Goal: Transaction & Acquisition: Purchase product/service

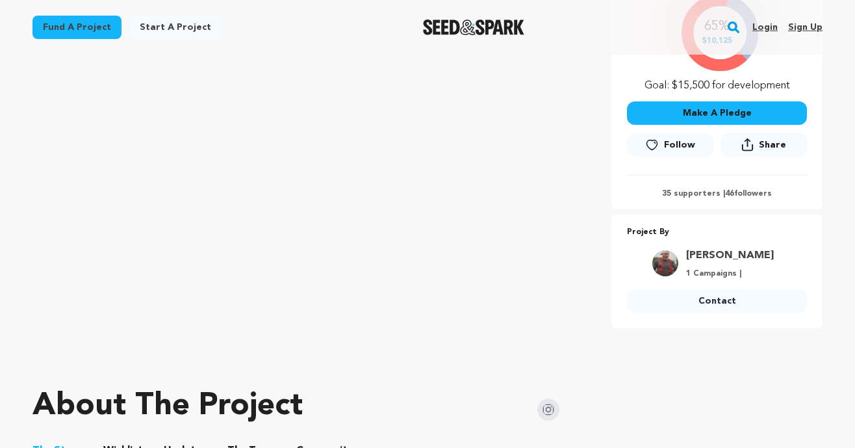
scroll to position [310, 0]
click at [678, 118] on button "Make A Pledge" at bounding box center [717, 113] width 180 height 23
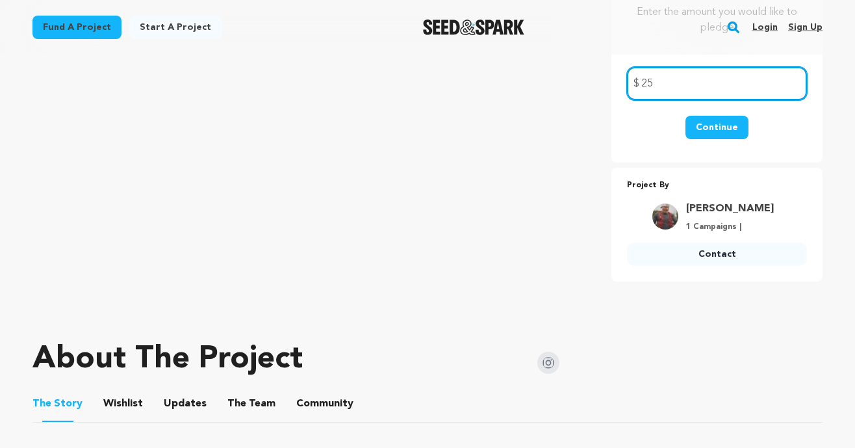
type input "25"
click at [732, 125] on button "Continue" at bounding box center [717, 127] width 63 height 23
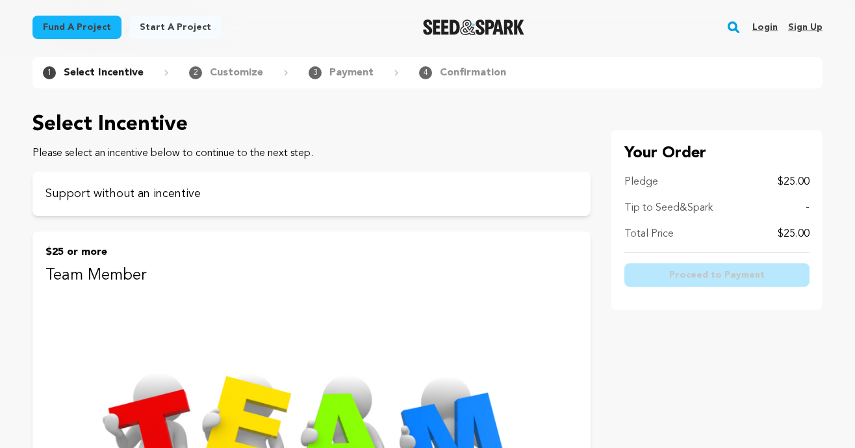
scroll to position [29, 0]
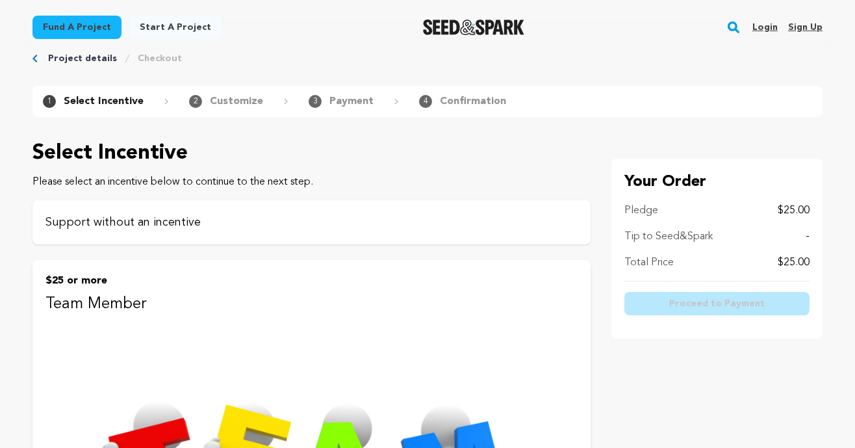
click at [313, 213] on p "Support without an incentive" at bounding box center [311, 222] width 532 height 18
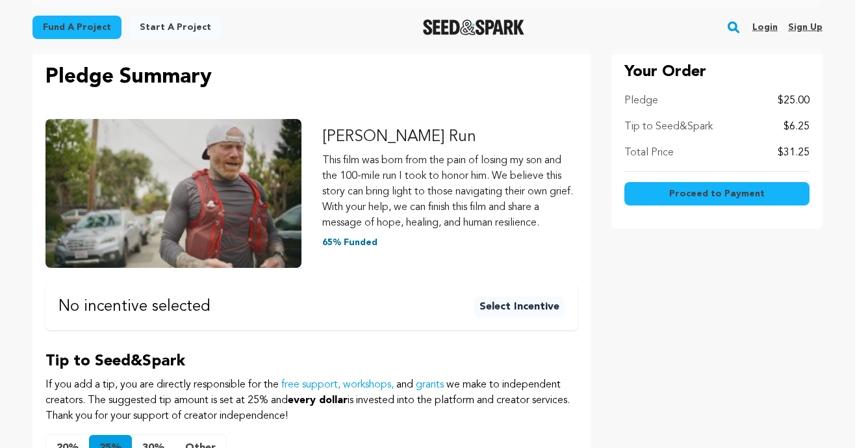
scroll to position [140, 0]
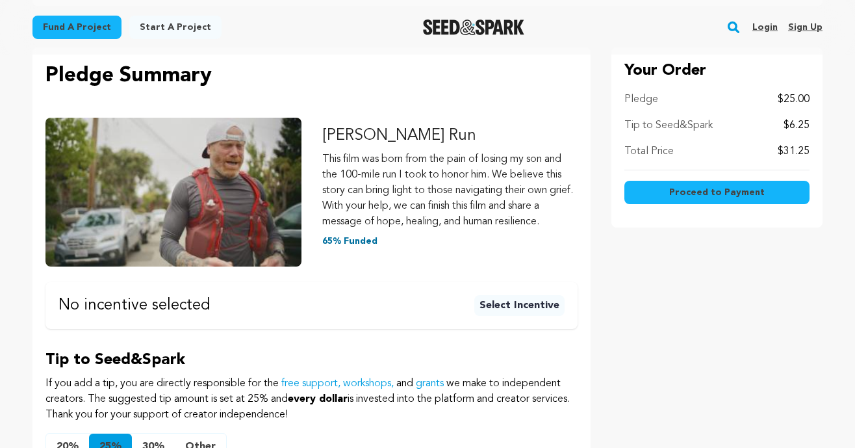
click at [497, 306] on button "Select Incentive" at bounding box center [519, 305] width 90 height 21
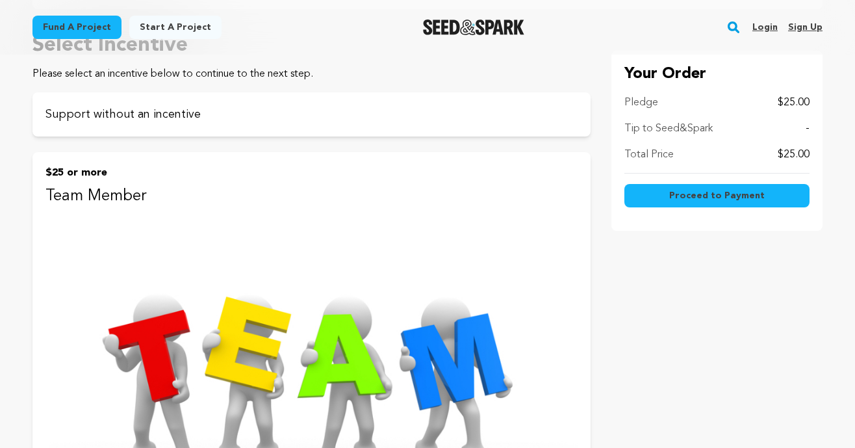
scroll to position [165, 0]
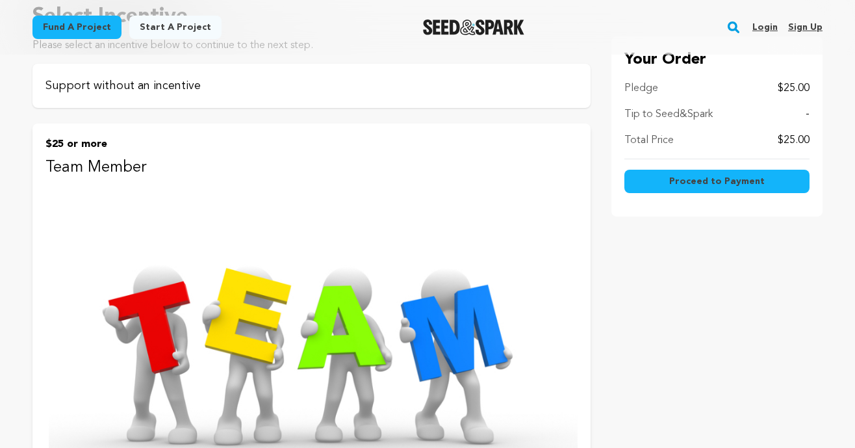
click at [440, 72] on div "Support without an incentive" at bounding box center [311, 86] width 558 height 44
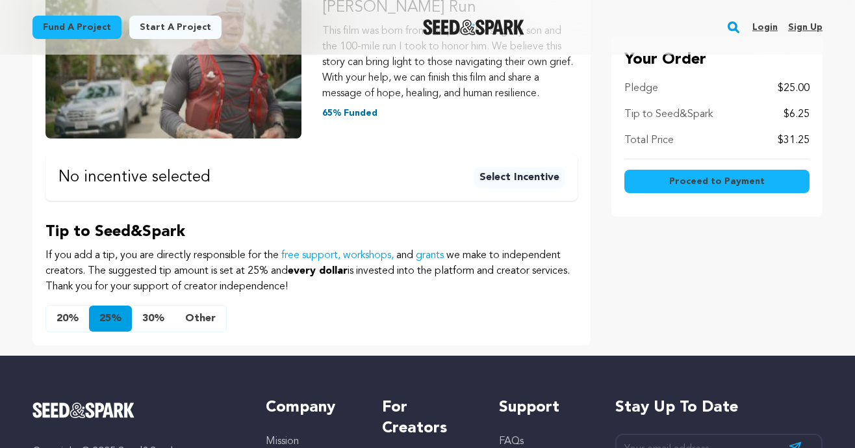
scroll to position [266, 0]
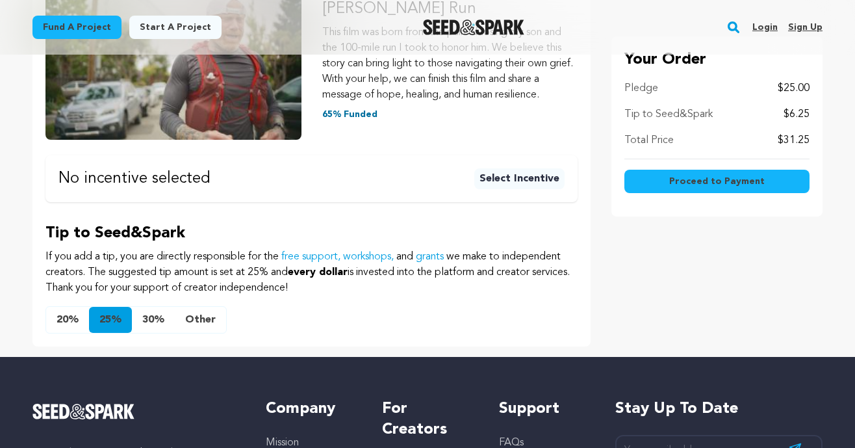
click at [67, 323] on button "20%" at bounding box center [67, 320] width 43 height 26
click at [192, 318] on button "Other" at bounding box center [200, 320] width 51 height 26
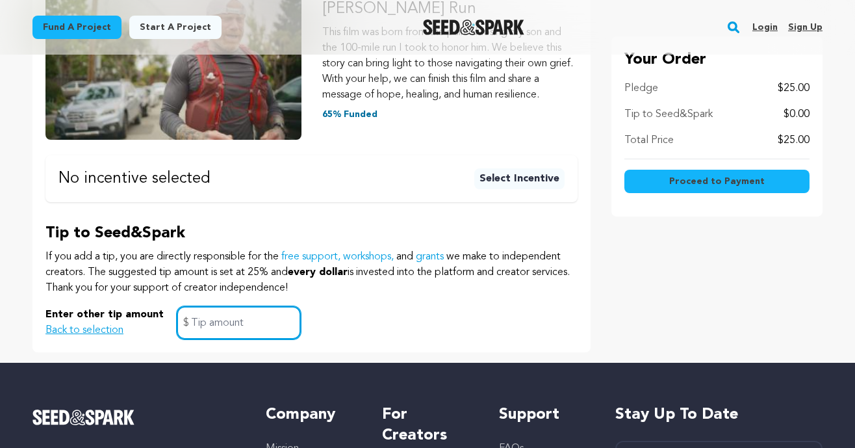
click at [232, 324] on input "text" at bounding box center [239, 322] width 124 height 33
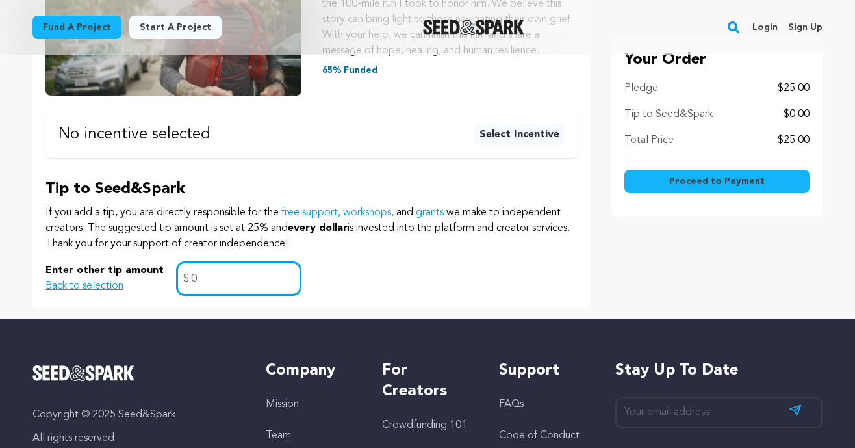
scroll to position [307, 0]
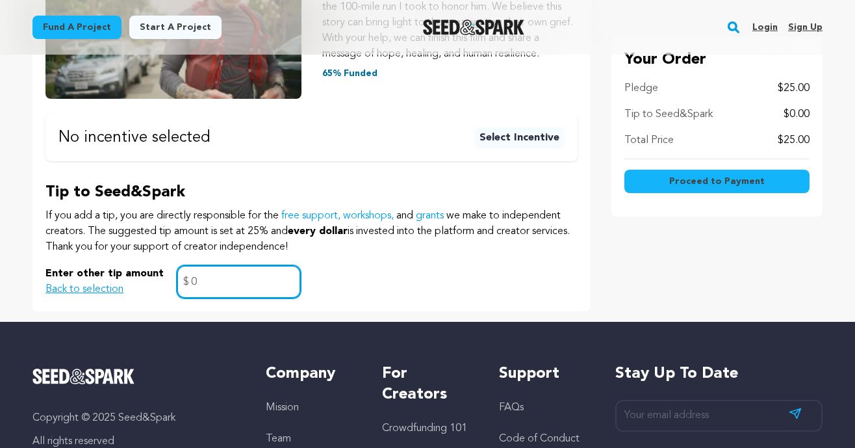
type input "0"
click at [686, 180] on span "Proceed to Payment" at bounding box center [717, 181] width 96 height 13
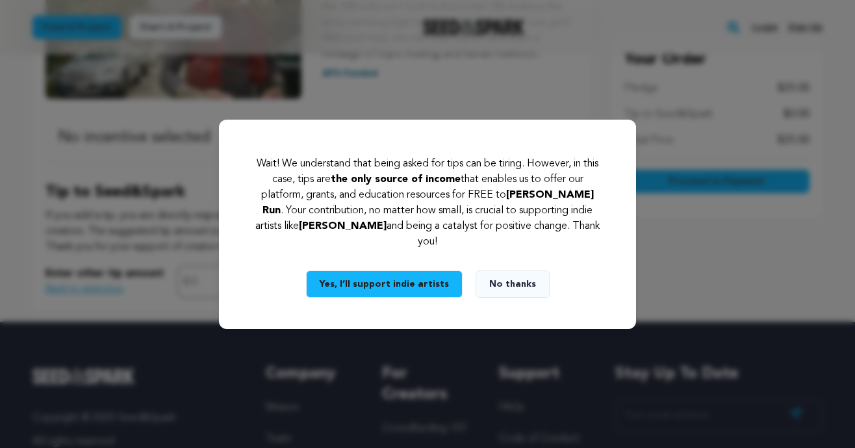
click at [500, 280] on button "No thanks" at bounding box center [513, 283] width 74 height 27
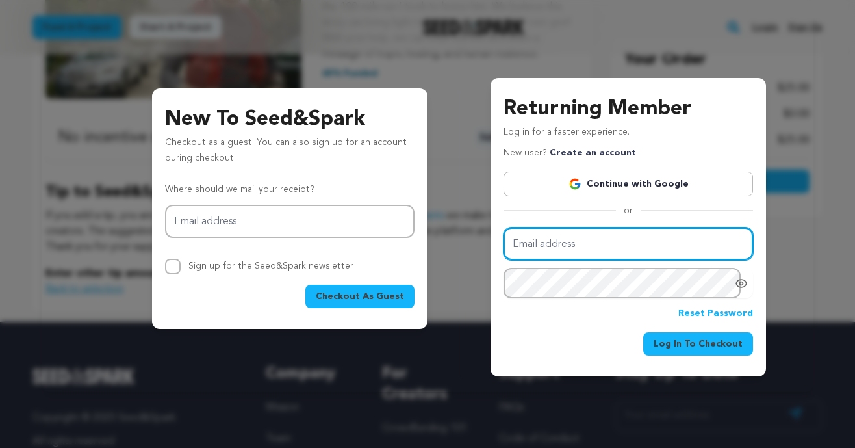
click at [563, 240] on input "Email address" at bounding box center [629, 243] width 250 height 33
type input "hlc708@gmail.com"
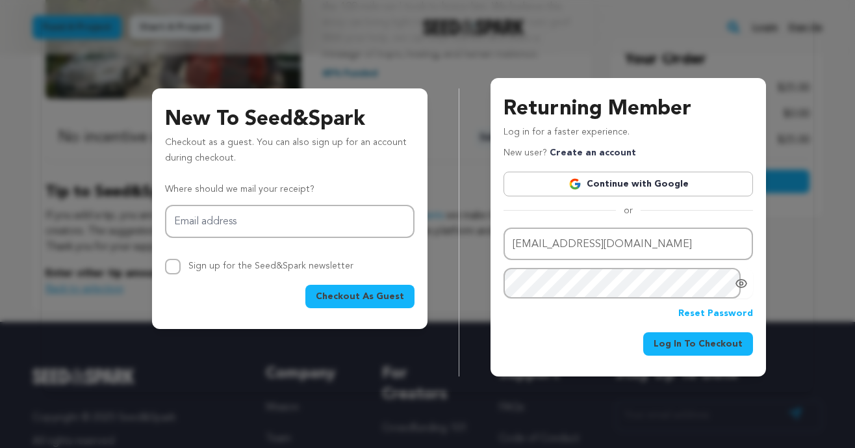
click at [585, 184] on link "Continue with Google" at bounding box center [629, 184] width 250 height 25
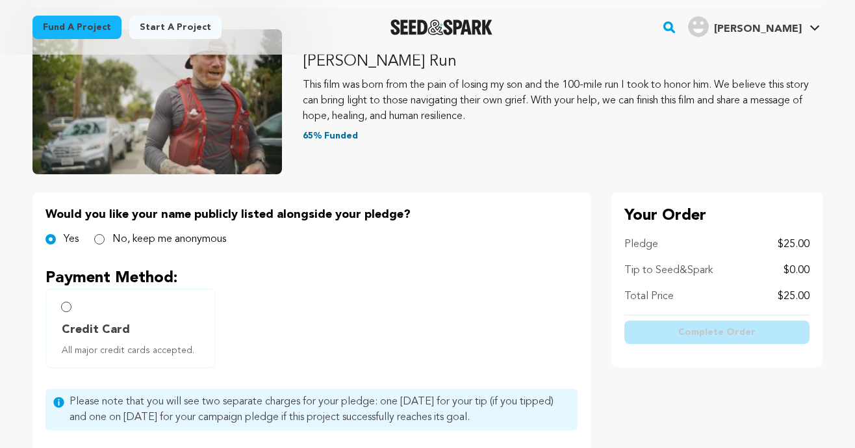
scroll to position [180, 0]
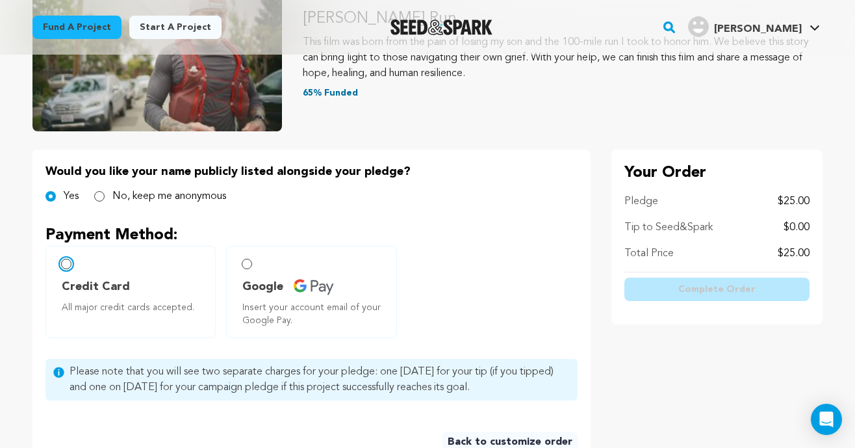
click at [68, 264] on input "Credit Card All major credit cards accepted." at bounding box center [66, 264] width 10 height 10
radio input "false"
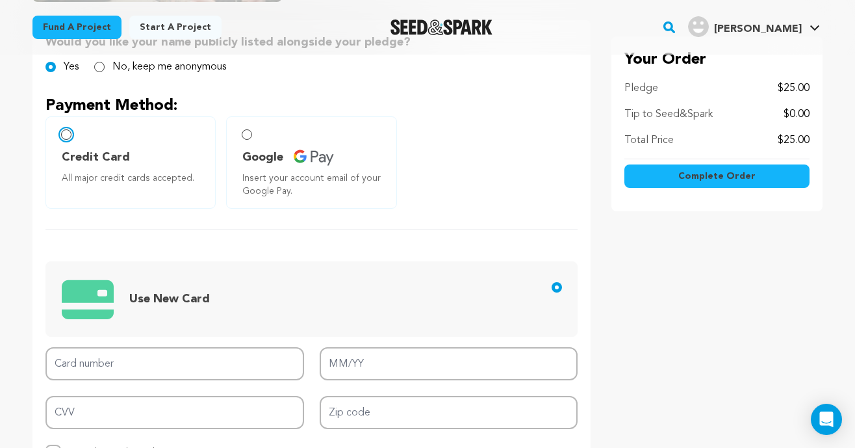
scroll to position [314, 0]
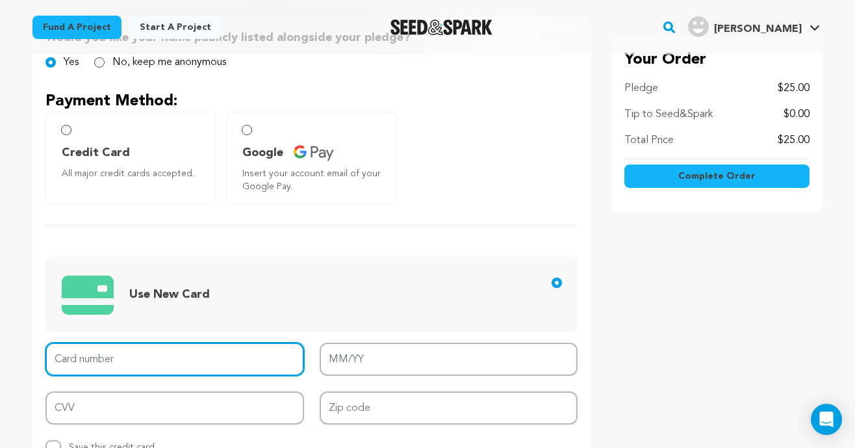
click at [147, 348] on input "Card number" at bounding box center [174, 358] width 259 height 33
type input "[CREDIT_CARD_NUMBER]"
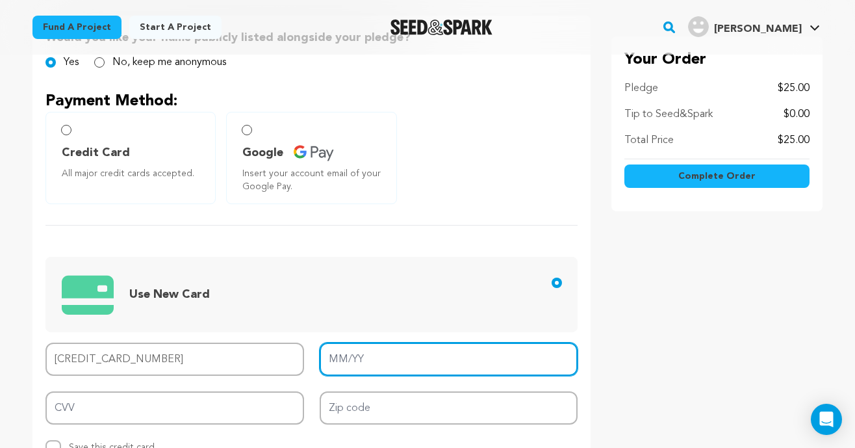
type input "10/28"
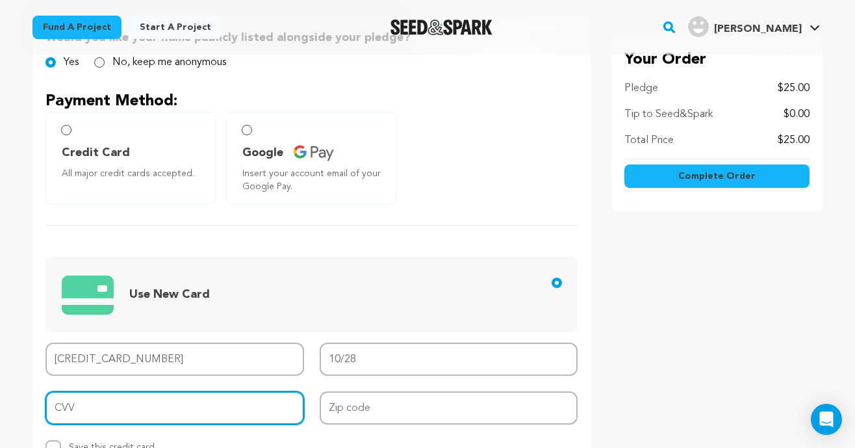
type input "583"
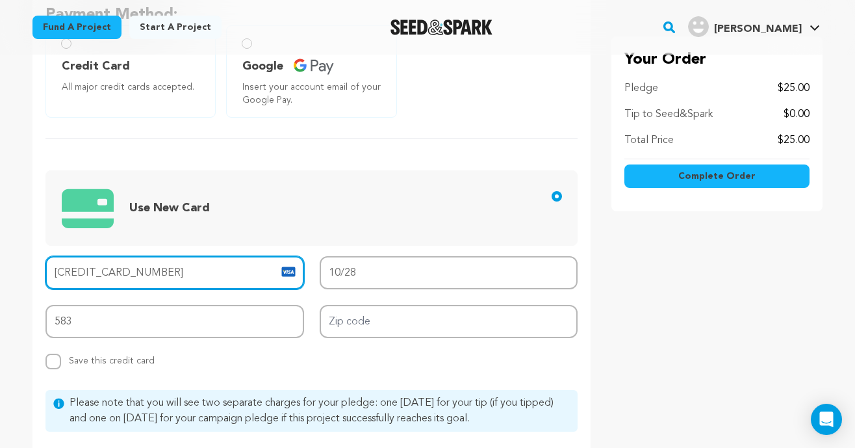
scroll to position [408, 0]
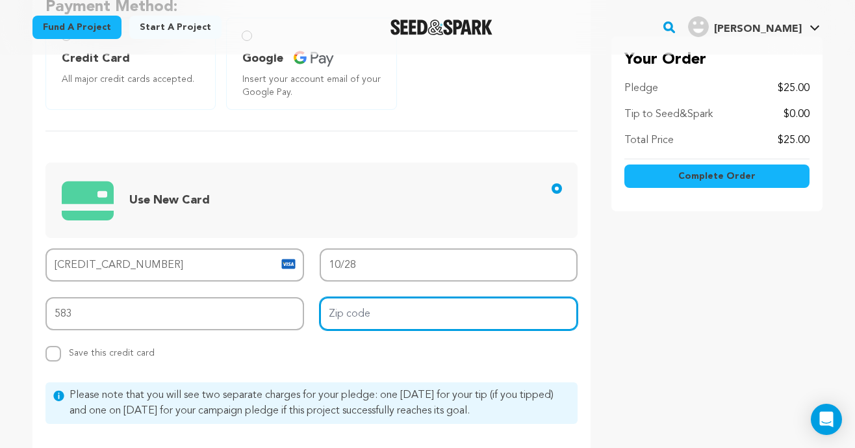
click at [369, 311] on input "Zip code" at bounding box center [449, 313] width 259 height 33
type input "94010"
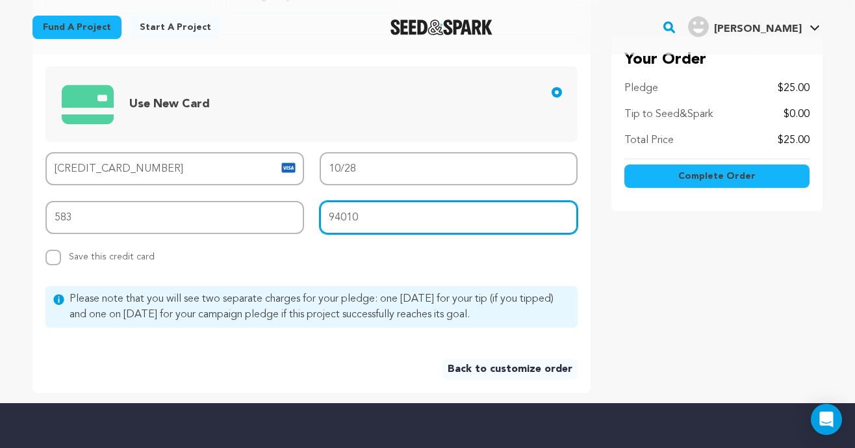
scroll to position [507, 0]
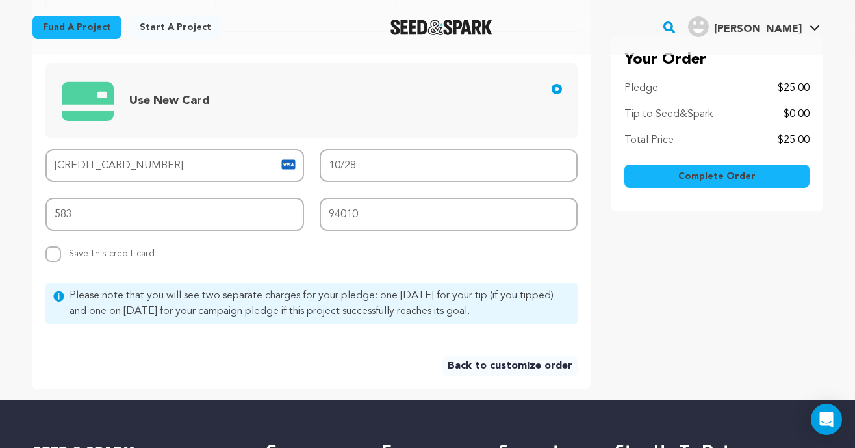
click at [757, 173] on button "Complete Order" at bounding box center [716, 175] width 185 height 23
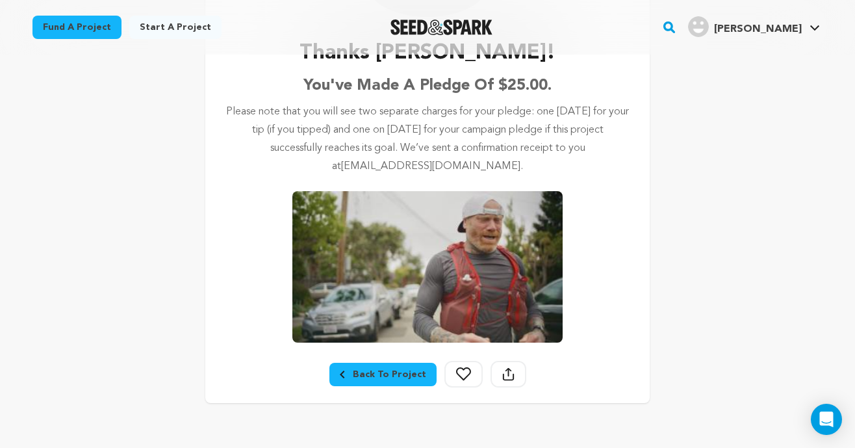
scroll to position [259, 0]
